Goal: Transaction & Acquisition: Purchase product/service

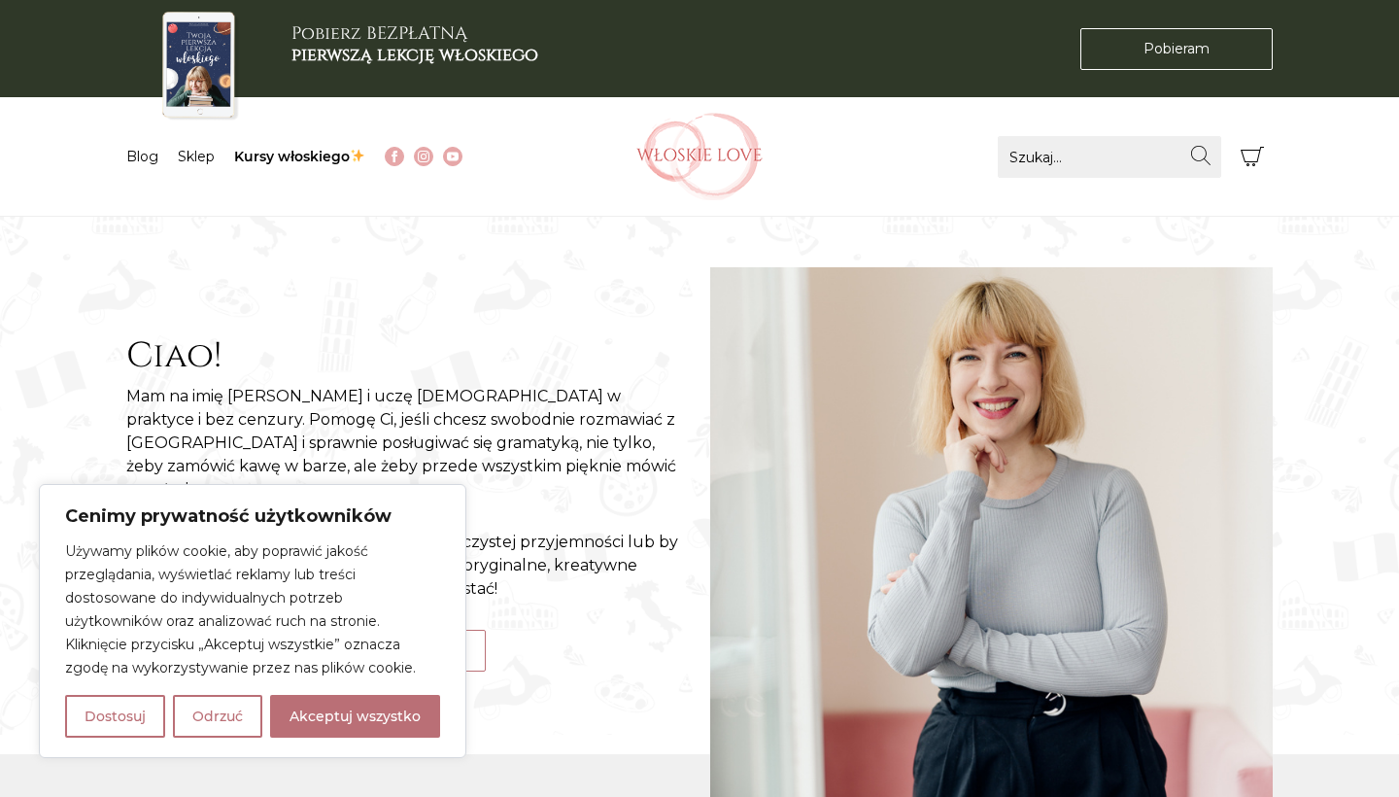
click at [289, 168] on nav "Menu Blog Sklep Kursy włoskiego" at bounding box center [355, 156] width 458 height 119
click at [289, 155] on link "Kursy włoskiego" at bounding box center [299, 156] width 131 height 17
click at [322, 713] on button "Akceptuj wszystko" at bounding box center [355, 716] width 170 height 43
checkbox input "true"
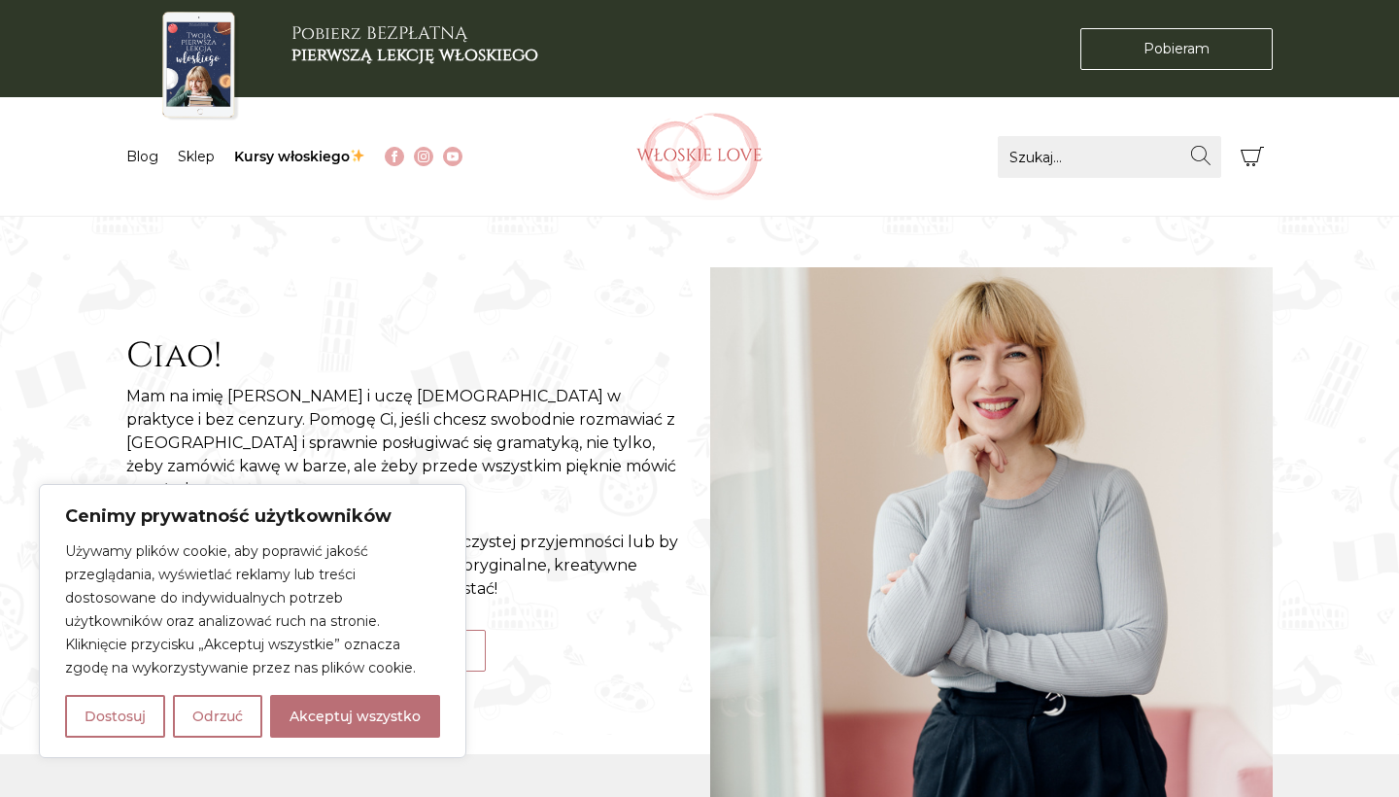
checkbox input "true"
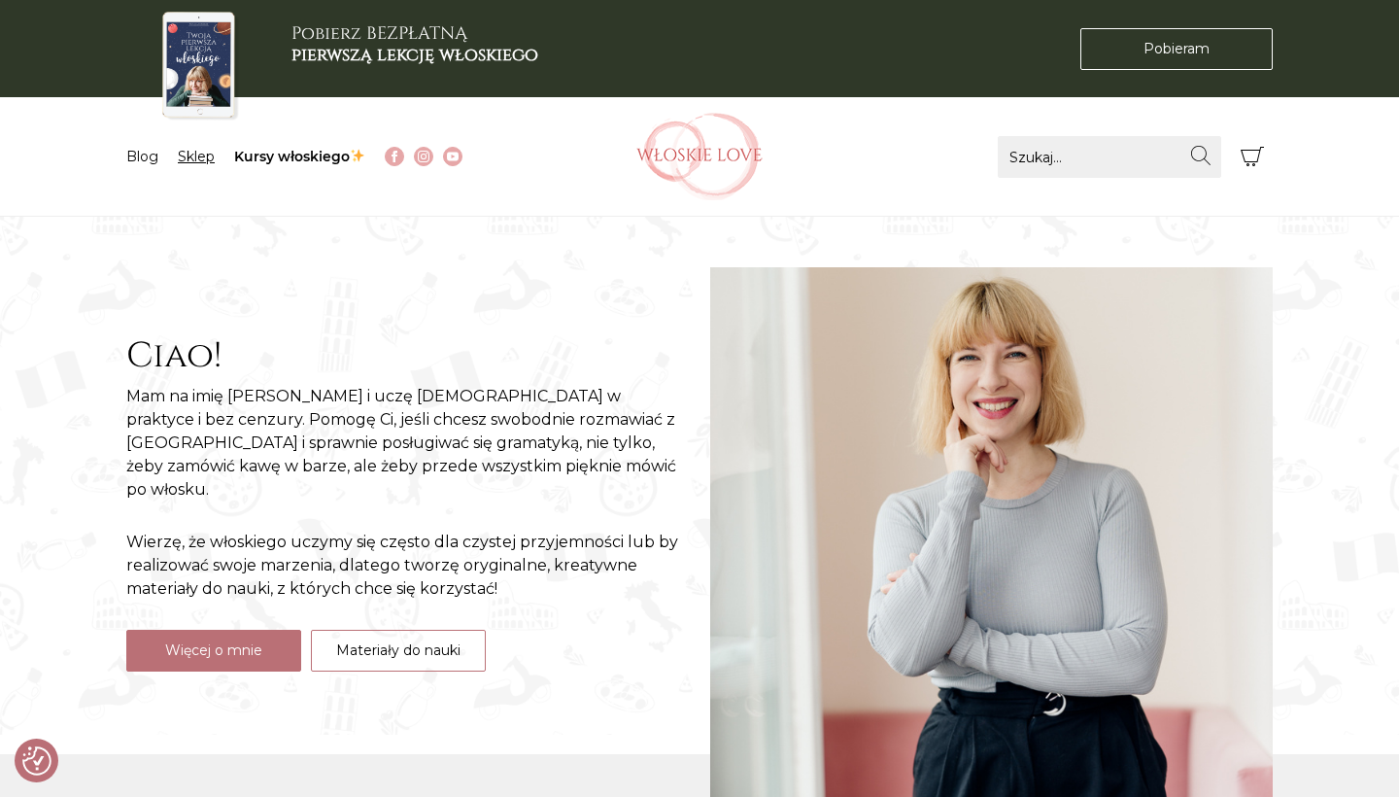
click at [190, 157] on link "Sklep" at bounding box center [196, 156] width 37 height 17
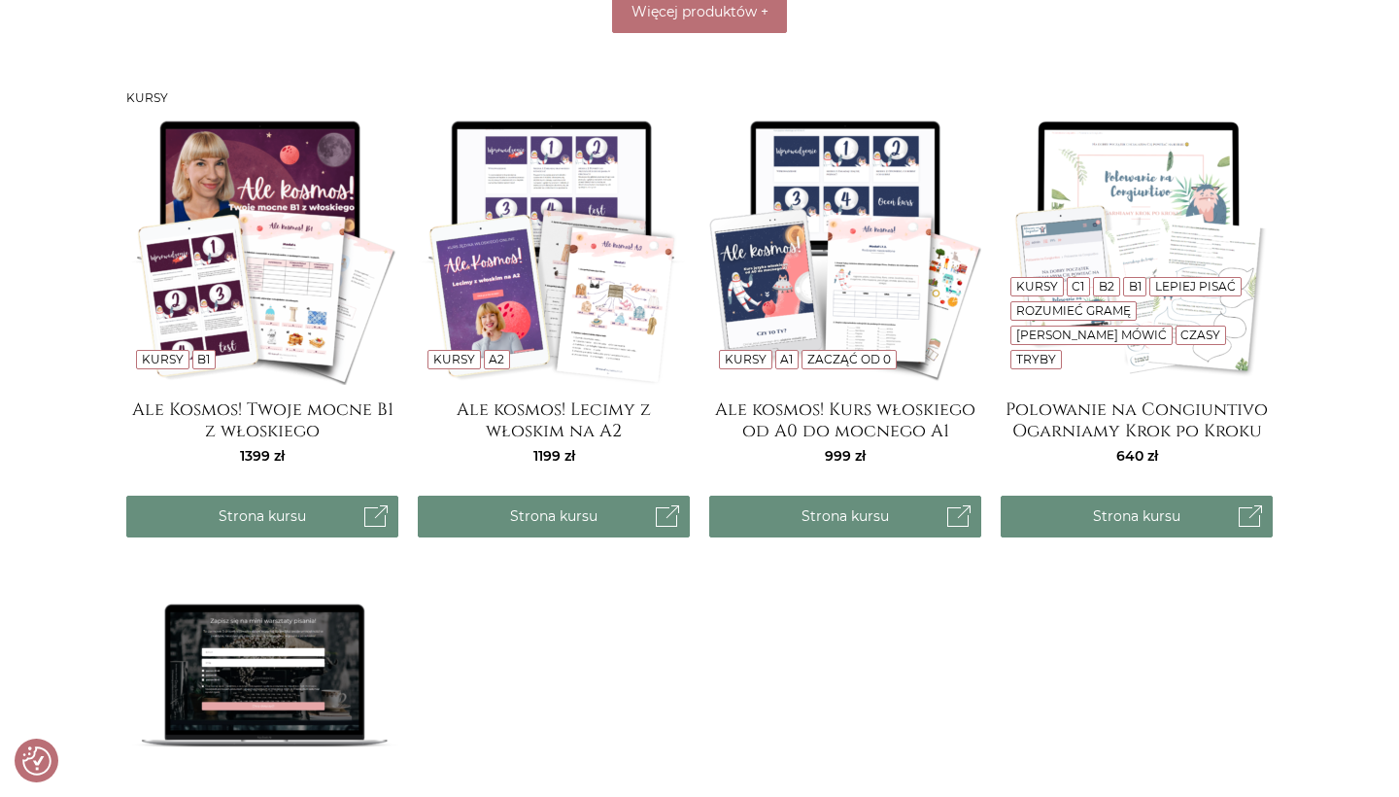
scroll to position [1537, 0]
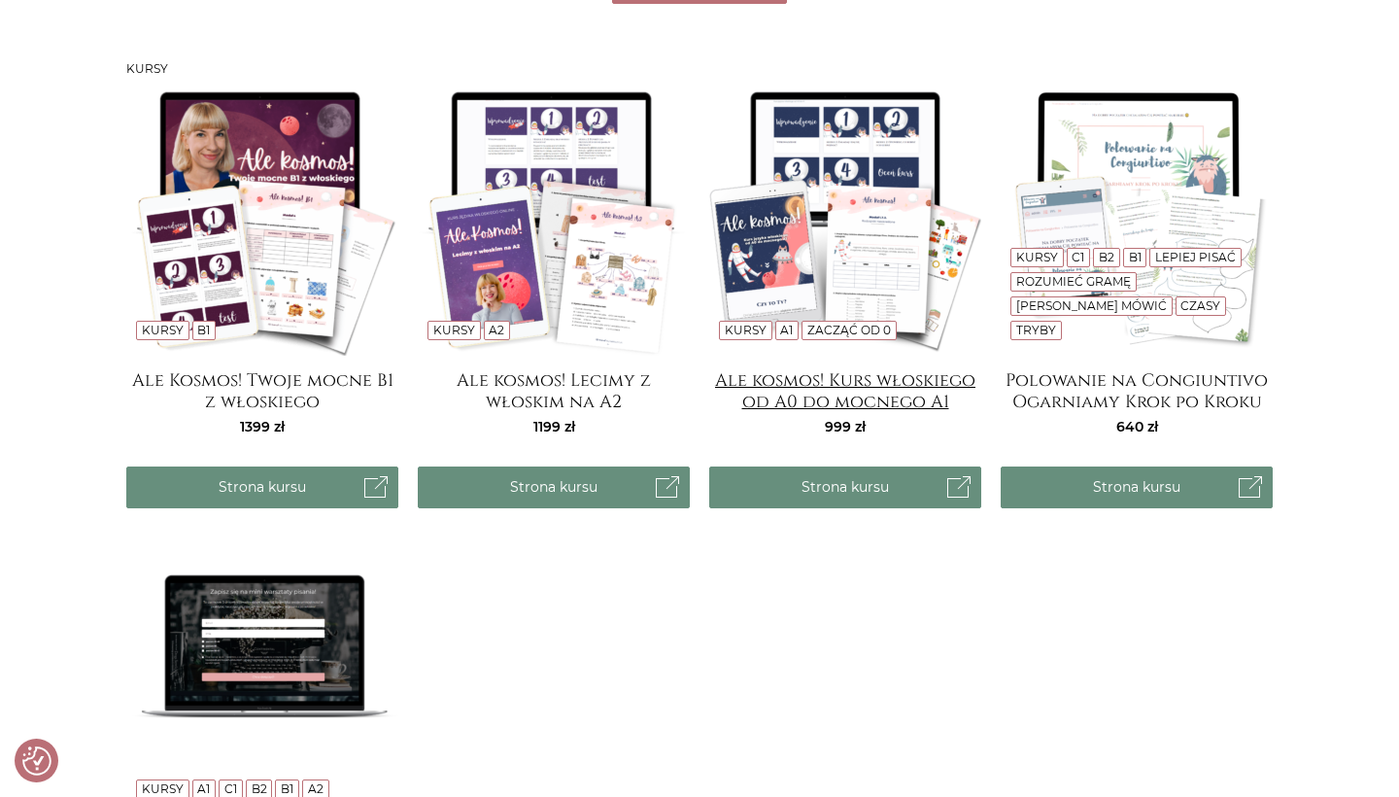
click at [877, 398] on h4 "Ale kosmos! Kurs włoskiego od A0 do mocnego A1" at bounding box center [845, 389] width 272 height 39
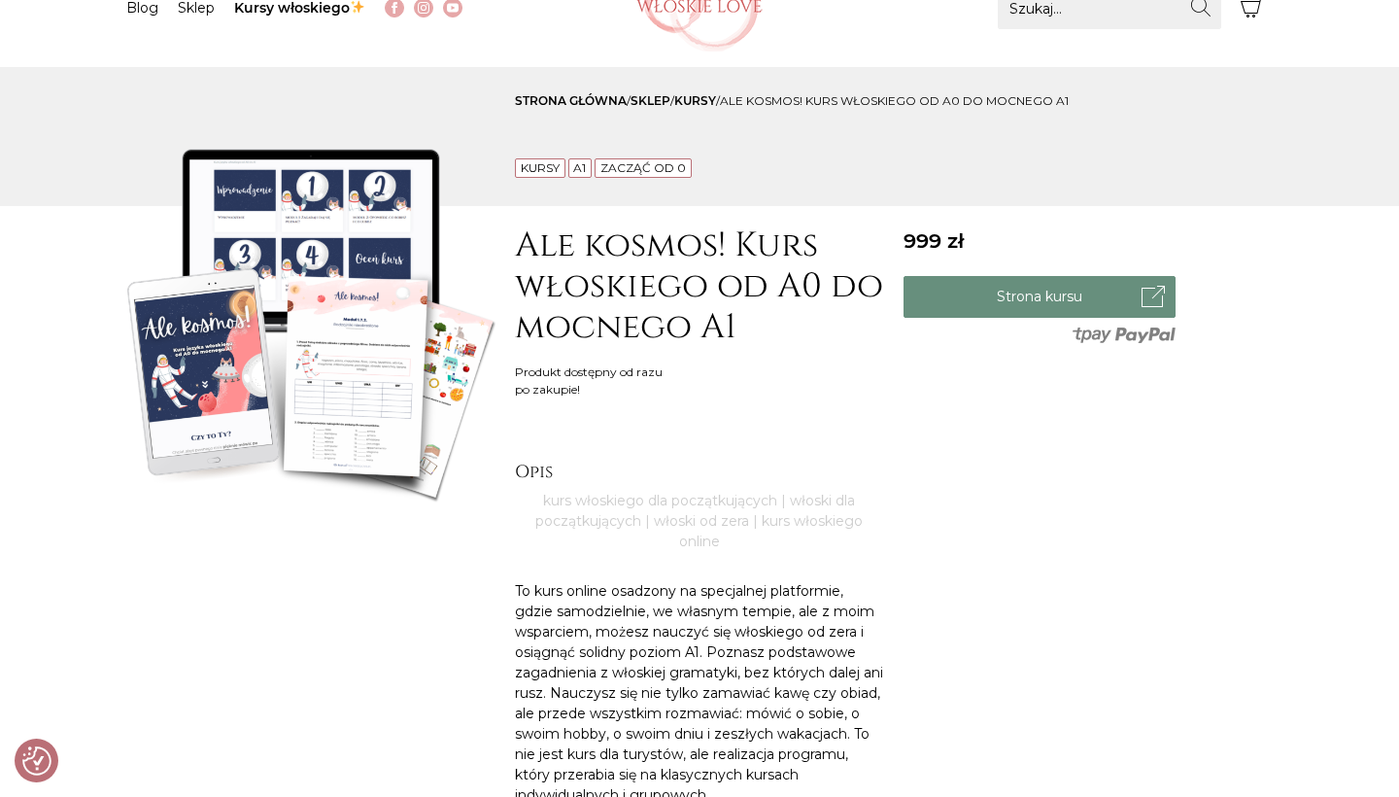
scroll to position [152, 0]
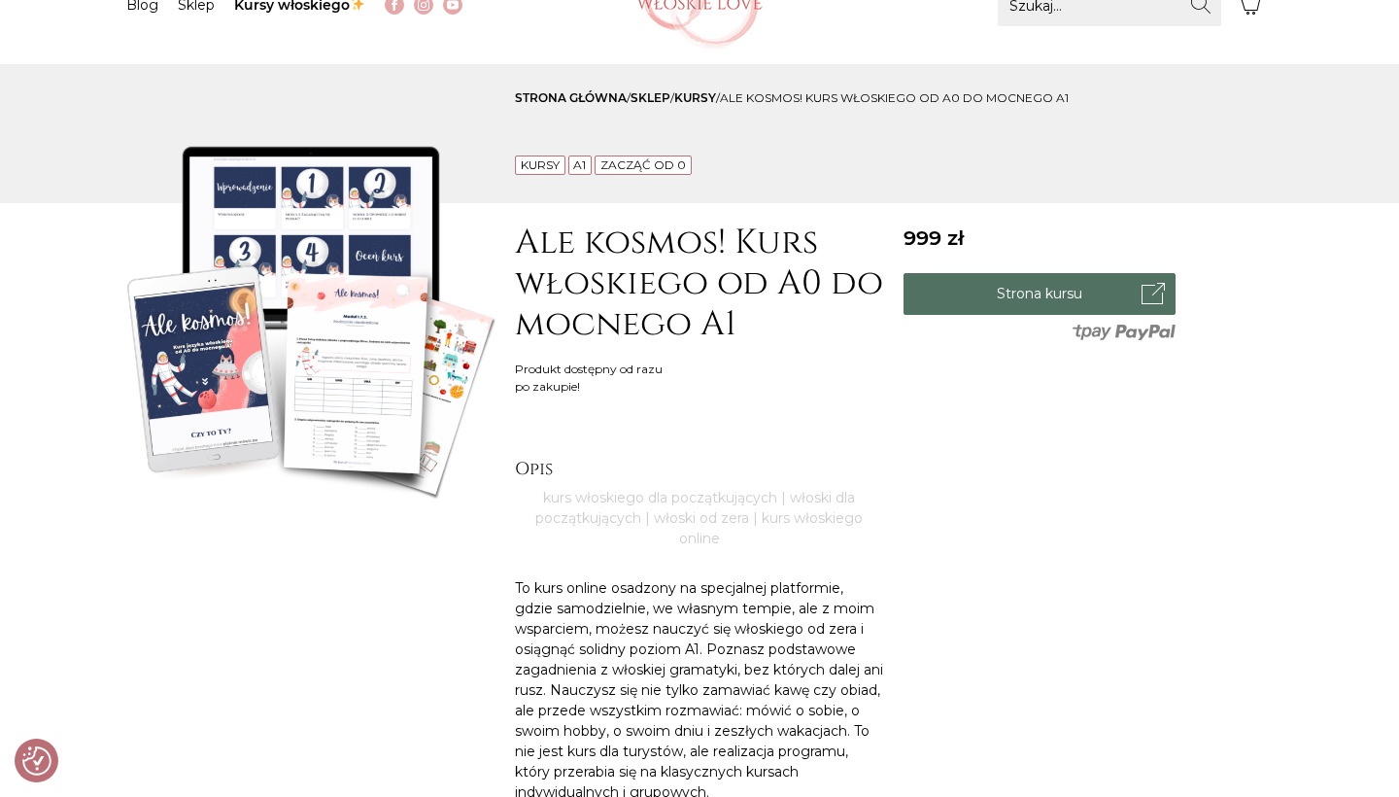
click at [952, 306] on link "Strona kursu" at bounding box center [1039, 294] width 272 height 42
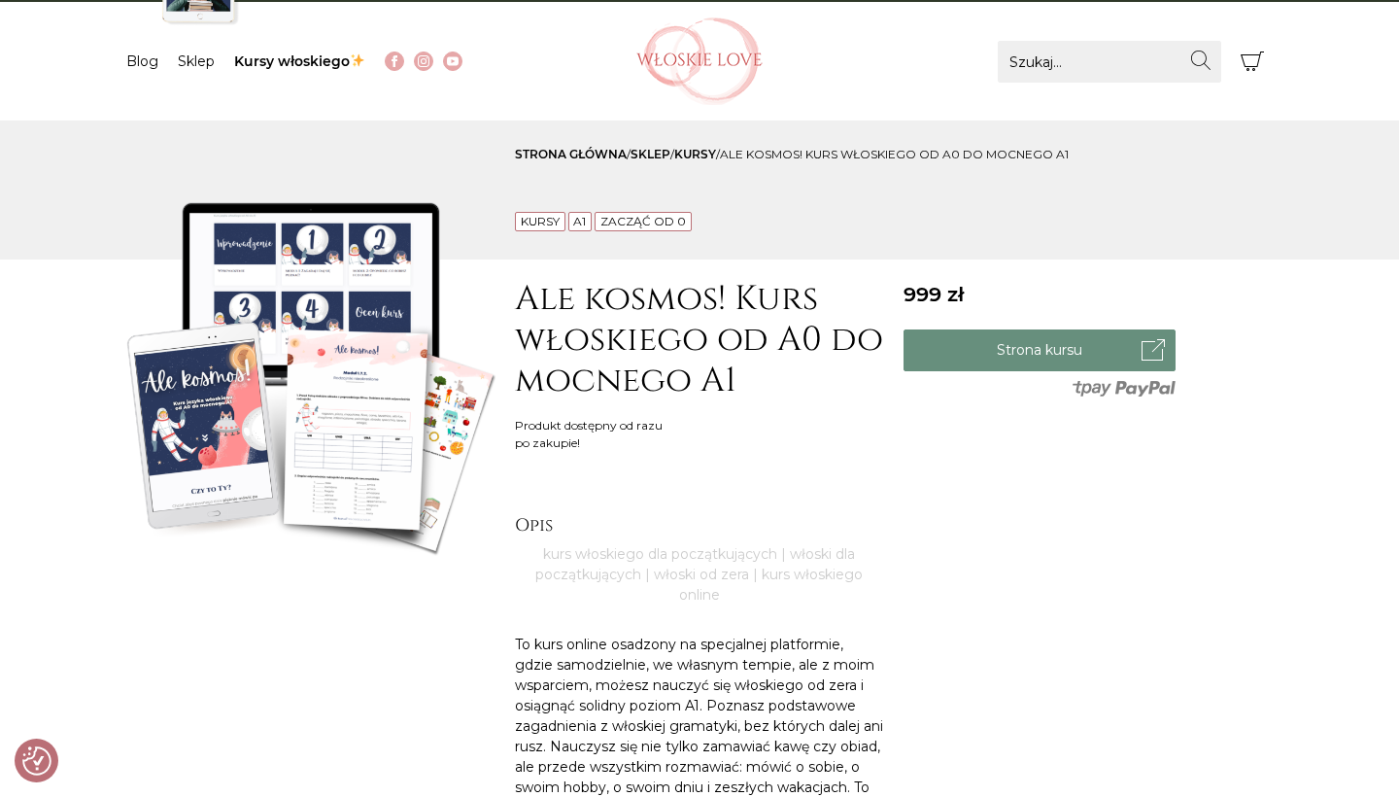
scroll to position [87, 0]
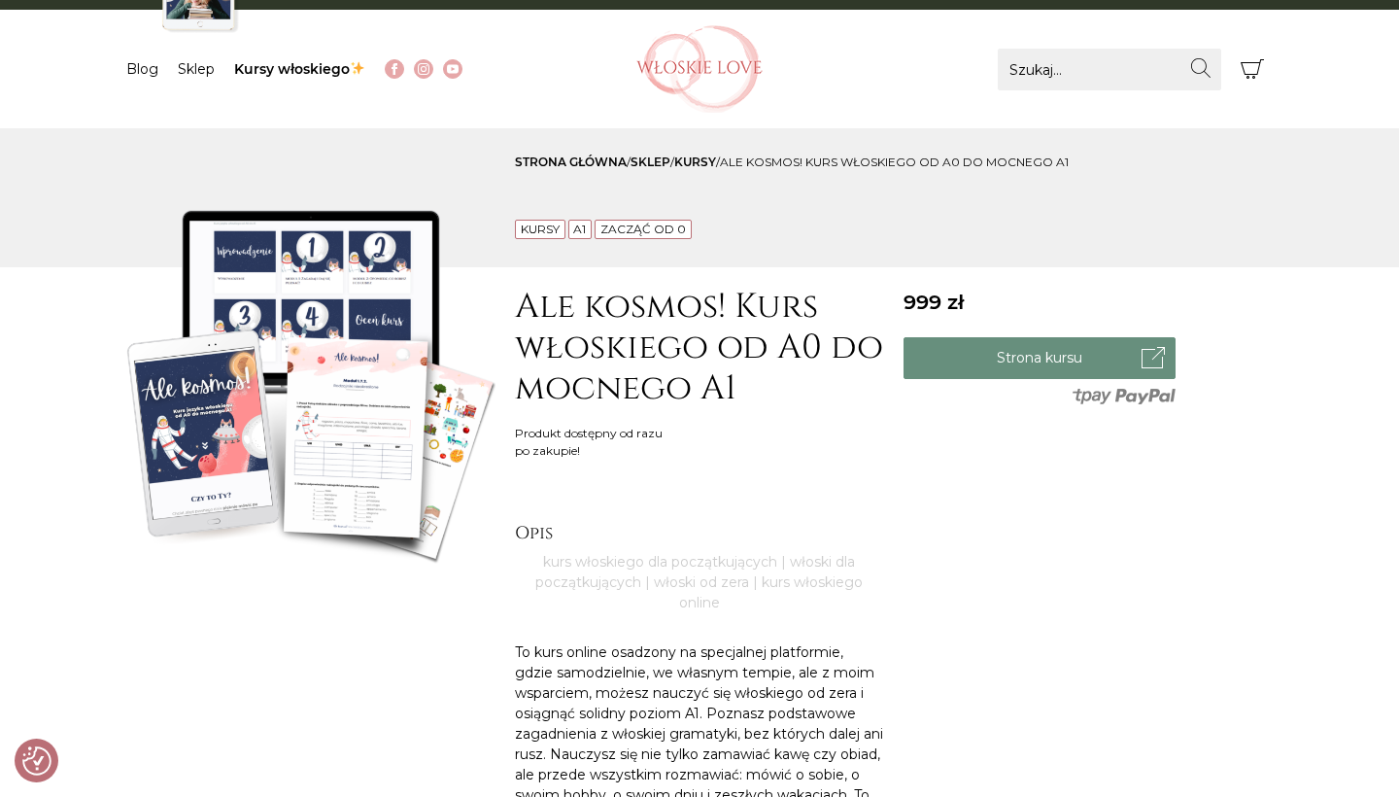
click at [846, 647] on p "To kurs online osadzony na specjalnej platformie, gdzie samodzielnie, we własny…" at bounding box center [699, 754] width 369 height 224
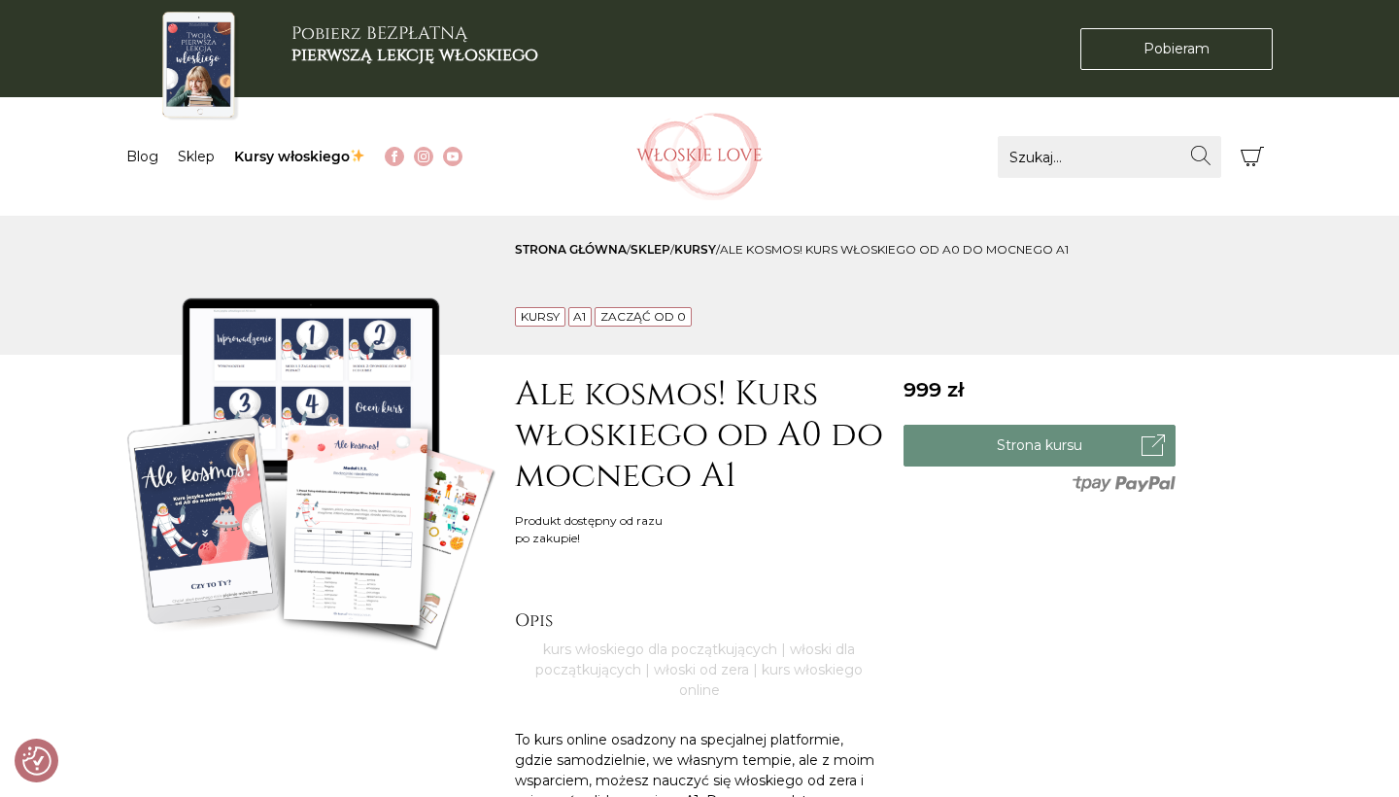
scroll to position [0, 0]
click at [337, 491] on img at bounding box center [310, 471] width 369 height 369
click at [664, 514] on header "Ale kosmos! Kurs włoskiego od A0 do mocnego A1 Produkt dostępny od razu po zaku…" at bounding box center [699, 460] width 369 height 173
